Goal: Task Accomplishment & Management: Use online tool/utility

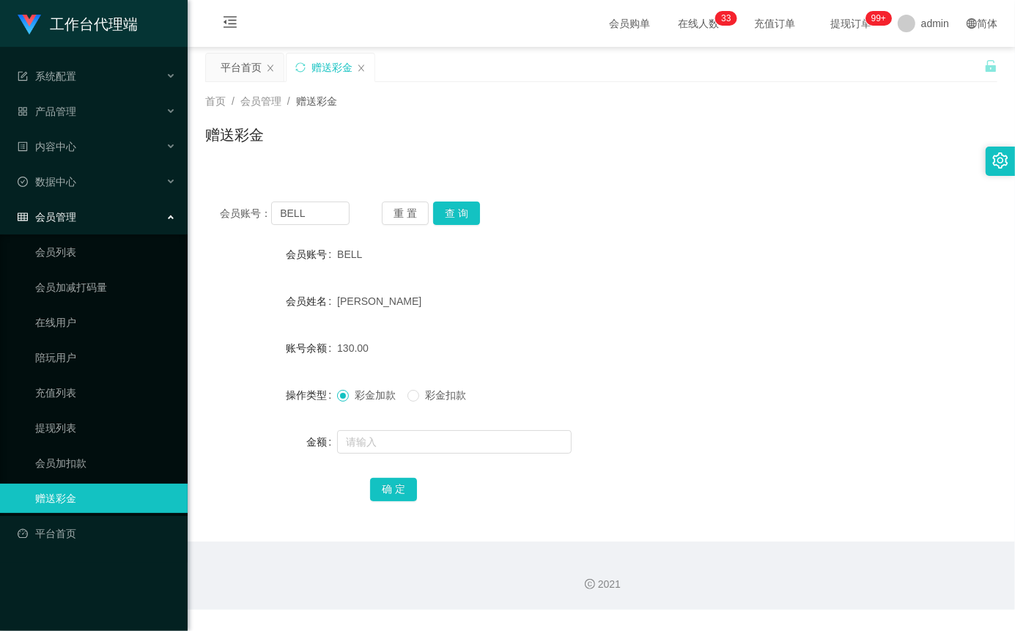
click at [301, 212] on input "BELL" at bounding box center [310, 213] width 78 height 23
click at [458, 220] on button "查 询" at bounding box center [456, 213] width 47 height 23
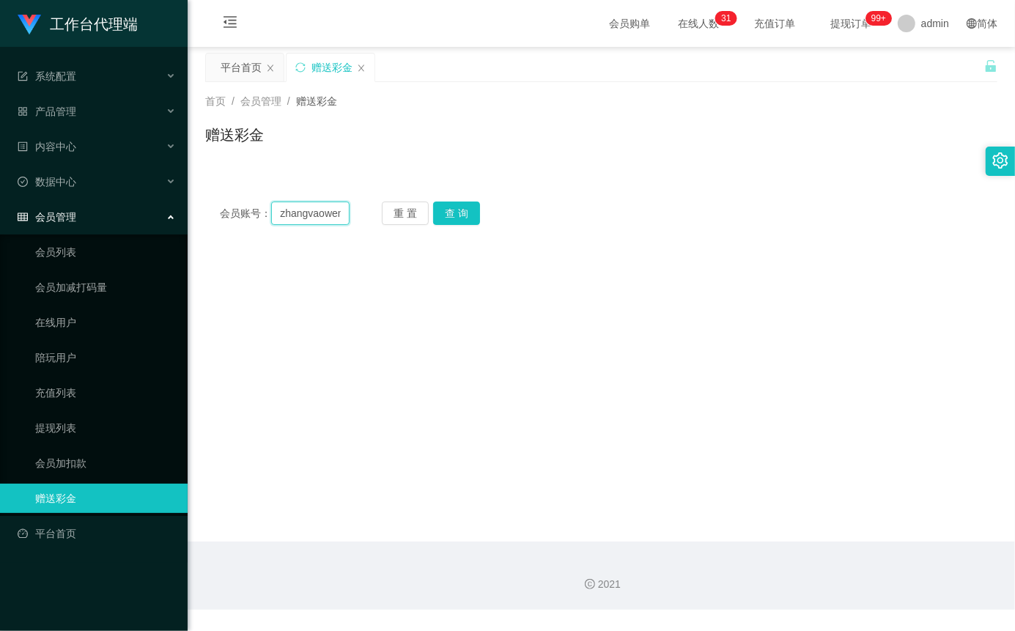
click at [312, 224] on input "zhangvaowen110909" at bounding box center [310, 213] width 78 height 23
type input "zhangyaowen110909"
click at [467, 213] on button "查 询" at bounding box center [456, 213] width 47 height 23
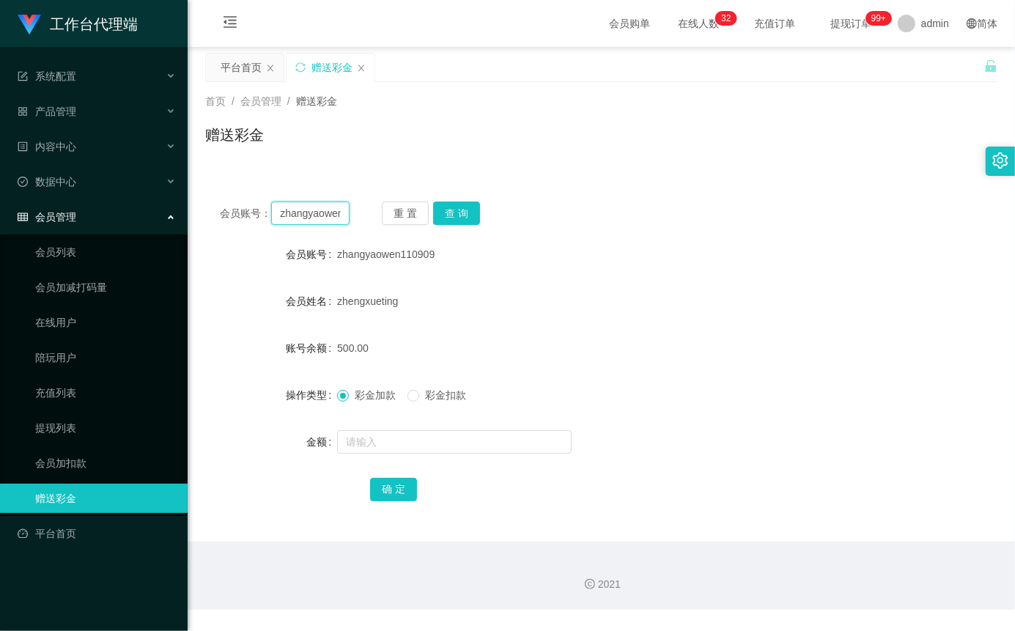
click at [318, 218] on input "zhangyaowen110909" at bounding box center [310, 213] width 78 height 23
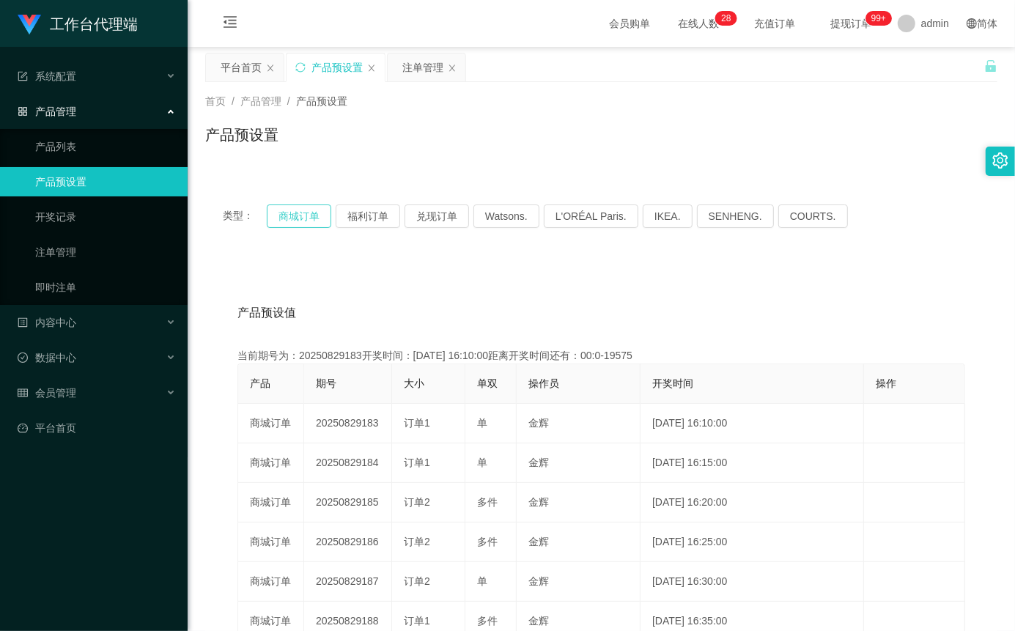
drag, startPoint x: 0, startPoint y: 0, endPoint x: 296, endPoint y: 210, distance: 363.2
click at [296, 210] on button "商城订单" at bounding box center [299, 215] width 64 height 23
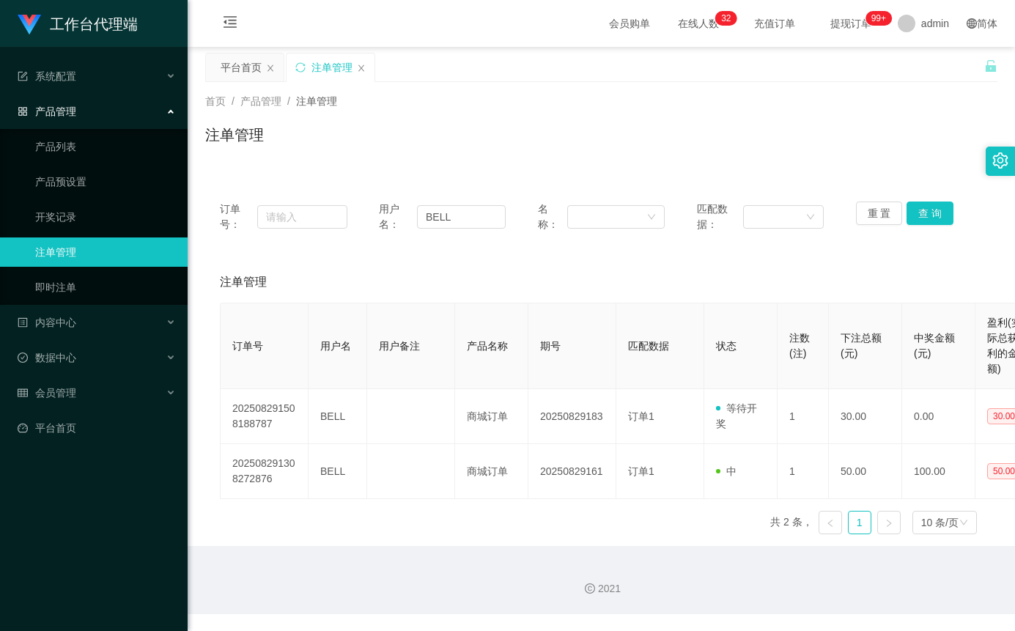
click at [471, 213] on input "BELL" at bounding box center [461, 216] width 89 height 23
type input "zhangyaowen110909"
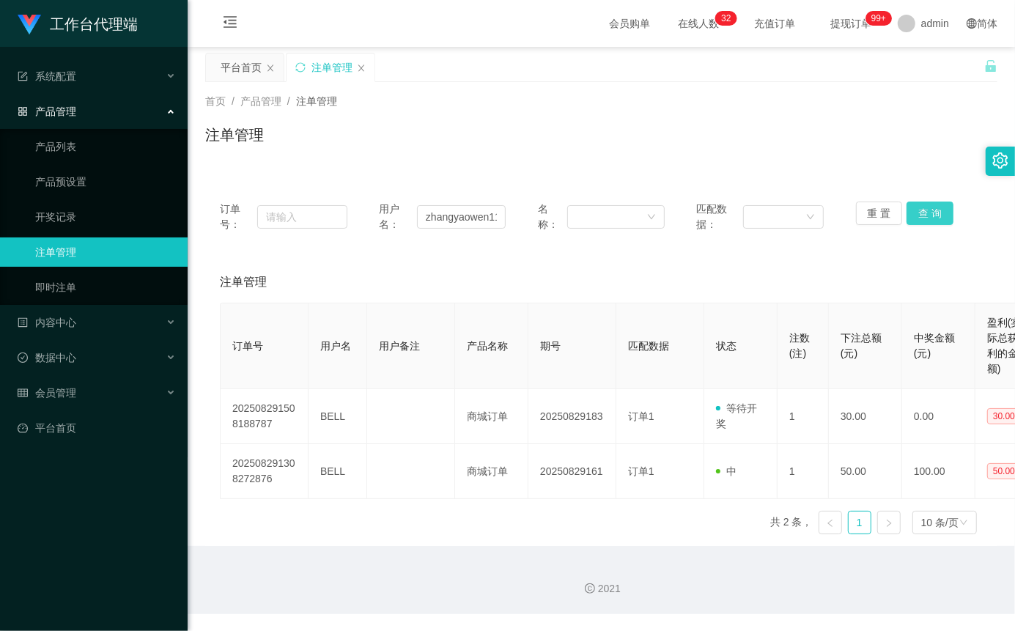
click at [919, 217] on button "查 询" at bounding box center [929, 213] width 47 height 23
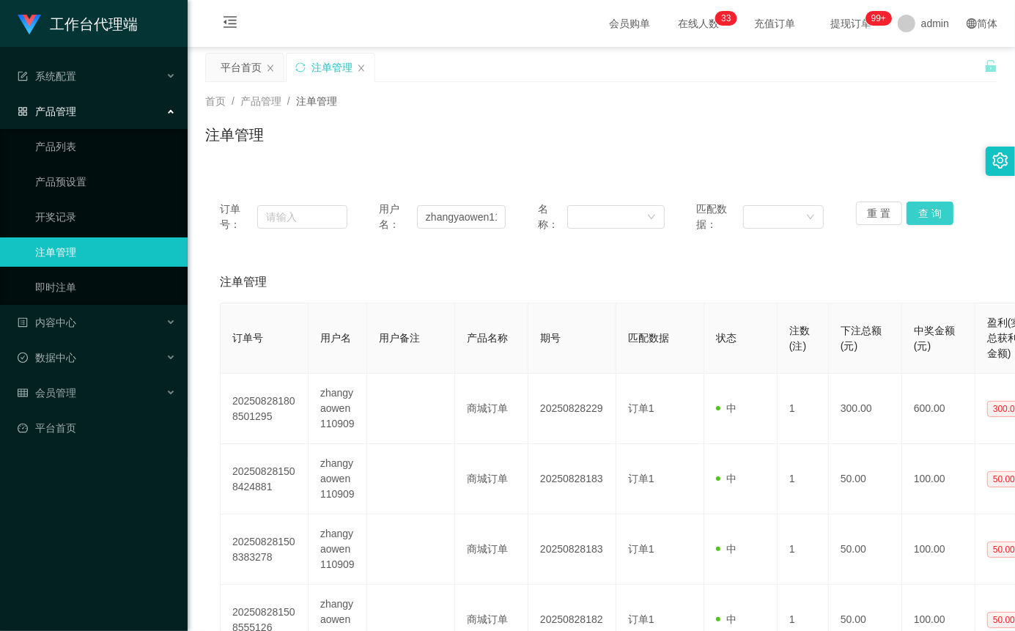
click at [939, 211] on button "查 询" at bounding box center [929, 213] width 47 height 23
click at [939, 211] on div "重 置 查 询" at bounding box center [920, 217] width 128 height 31
click at [868, 215] on button "重 置" at bounding box center [879, 213] width 47 height 23
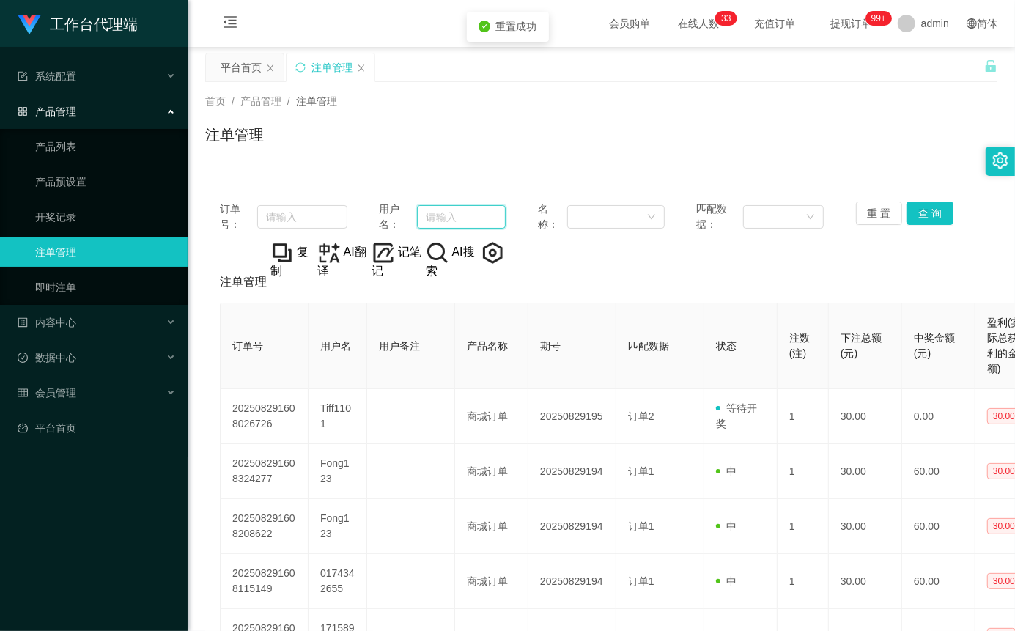
click at [451, 215] on input "text" at bounding box center [461, 216] width 89 height 23
paste input "zhangyaowen110909"
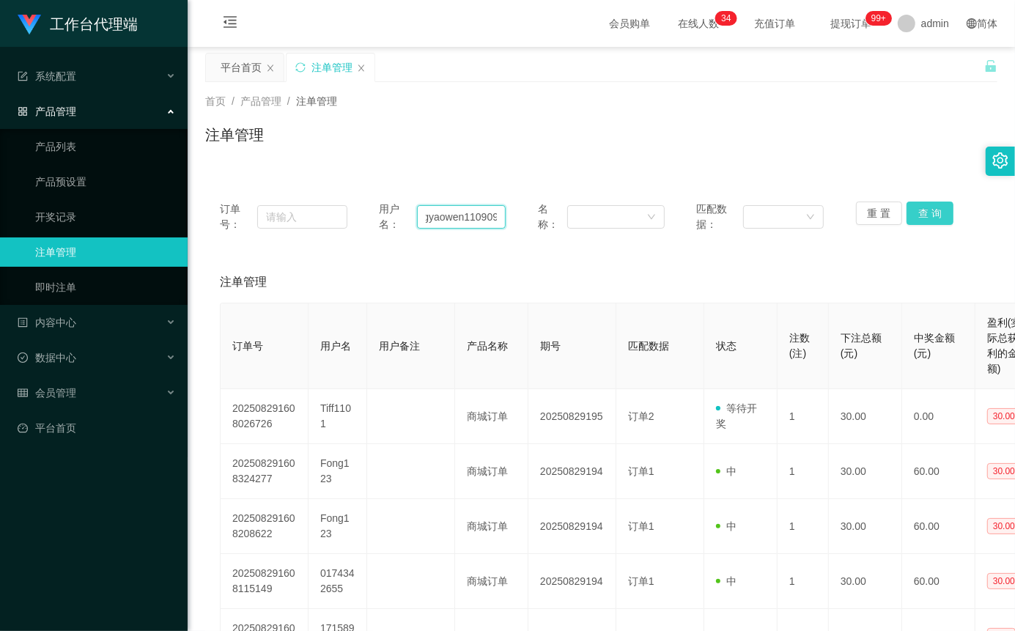
type input "zhangyaowen110909"
click at [914, 221] on button "查 询" at bounding box center [929, 213] width 47 height 23
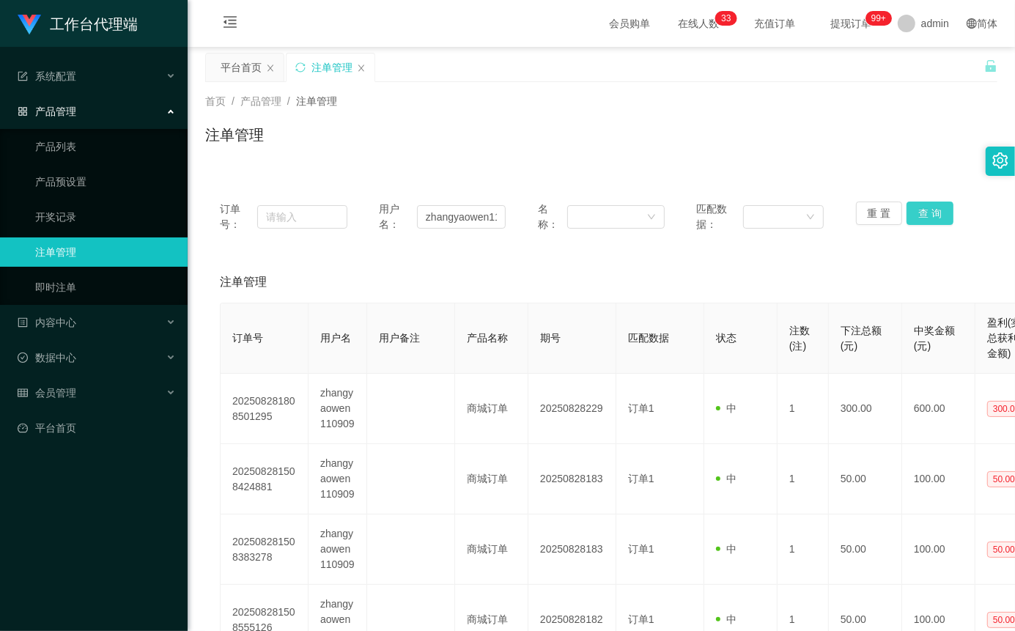
click at [913, 221] on button "查 询" at bounding box center [929, 213] width 47 height 23
click at [931, 205] on button "查 询" at bounding box center [929, 213] width 47 height 23
click at [931, 205] on div "重 置 查 询" at bounding box center [920, 217] width 128 height 31
click at [931, 205] on button "查 询" at bounding box center [929, 213] width 47 height 23
click at [931, 205] on div "重 置 查 询" at bounding box center [920, 217] width 128 height 31
